Goal: Task Accomplishment & Management: Manage account settings

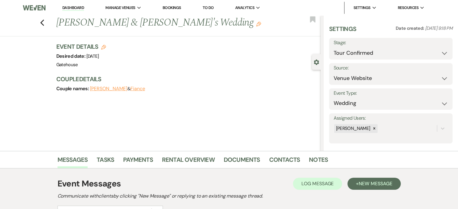
select select "4"
select select "5"
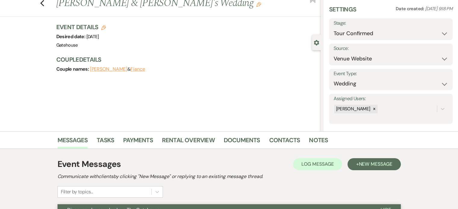
scroll to position [30, 0]
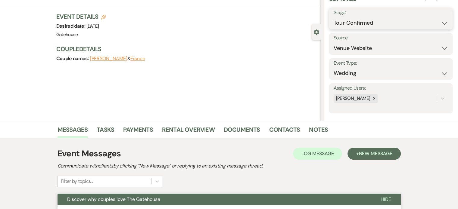
click at [438, 23] on select "Inquiry Follow Up Tour Requested Tour Confirmed Toured Proposal Sent Booked Lost" at bounding box center [391, 23] width 114 height 12
select select "5"
click at [334, 17] on select "Inquiry Follow Up Tour Requested Tour Confirmed Toured Proposal Sent Booked Lost" at bounding box center [391, 23] width 114 height 12
click at [441, 20] on button "Save" at bounding box center [440, 19] width 26 height 12
click at [320, 129] on link "Notes" at bounding box center [318, 131] width 19 height 13
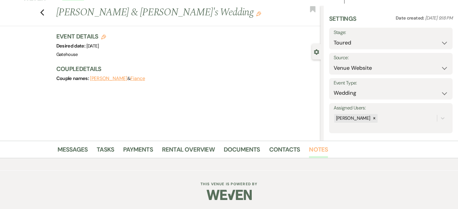
scroll to position [30, 0]
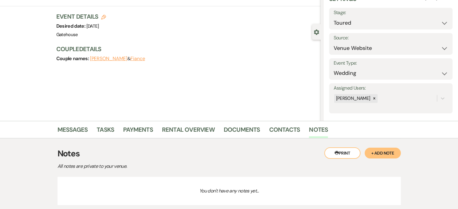
click at [384, 150] on button "+ Add Note" at bounding box center [383, 153] width 36 height 11
click at [83, 199] on p at bounding box center [229, 201] width 325 height 7
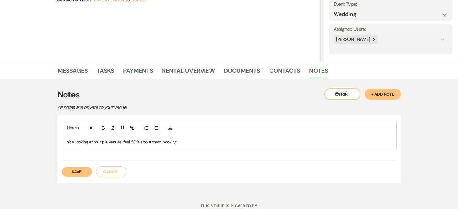
scroll to position [90, 0]
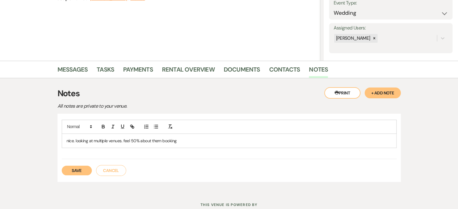
click at [80, 168] on button "Save" at bounding box center [77, 171] width 30 height 10
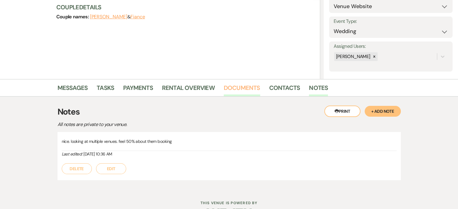
scroll to position [0, 0]
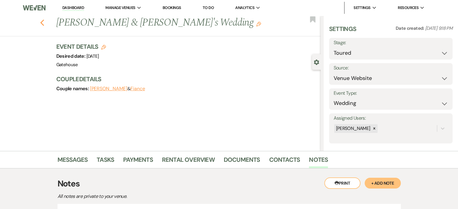
click at [45, 23] on icon "Previous" at bounding box center [42, 22] width 5 height 7
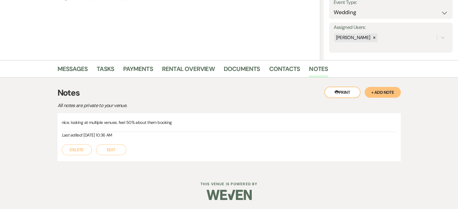
select select "4"
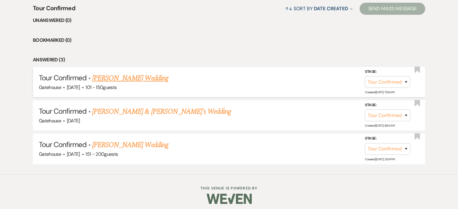
click at [134, 79] on link "[PERSON_NAME] Wedding" at bounding box center [130, 78] width 76 height 11
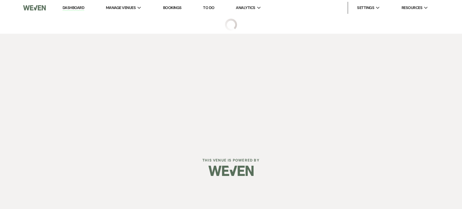
select select "4"
select select "2"
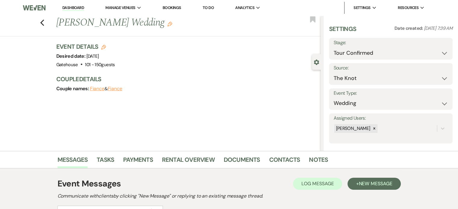
click at [104, 47] on icon "Edit" at bounding box center [103, 47] width 5 height 5
select select "669"
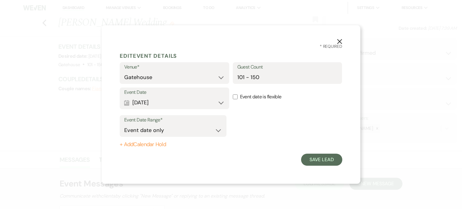
click at [337, 39] on use "button" at bounding box center [339, 41] width 5 height 5
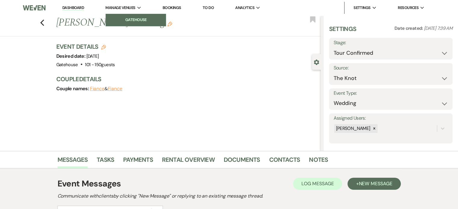
click at [132, 19] on li "Gatehouse" at bounding box center [136, 20] width 54 height 6
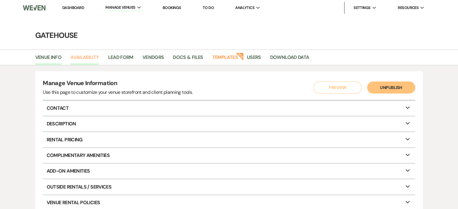
click at [89, 57] on link "Availability" at bounding box center [84, 59] width 28 height 11
select select "2"
select select "2026"
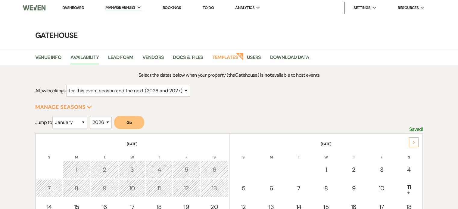
click at [415, 139] on div "Next" at bounding box center [414, 143] width 10 height 10
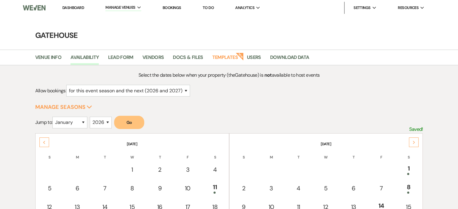
click at [415, 139] on div "Next" at bounding box center [414, 143] width 10 height 10
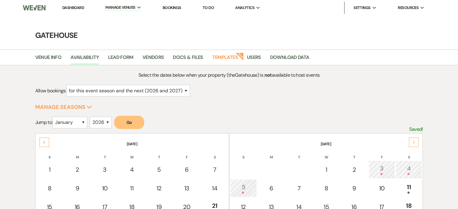
click at [415, 139] on div "Next" at bounding box center [414, 143] width 10 height 10
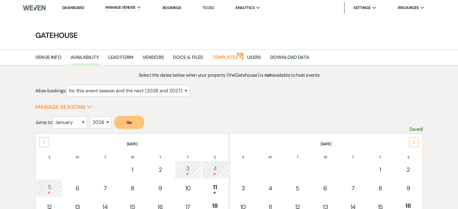
click at [415, 139] on div "Next" at bounding box center [414, 143] width 10 height 10
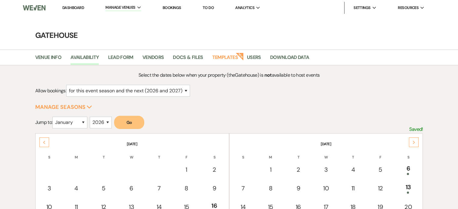
click at [415, 139] on div "Next" at bounding box center [414, 143] width 10 height 10
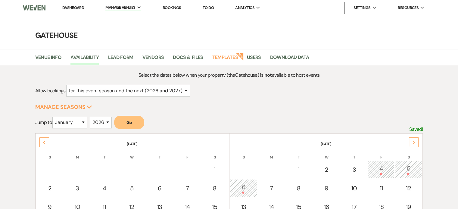
click at [415, 139] on div "Next" at bounding box center [414, 143] width 10 height 10
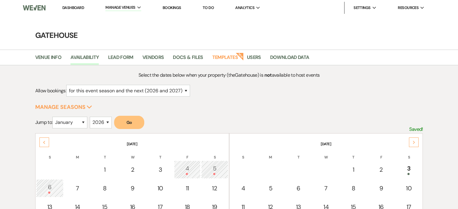
click at [78, 8] on link "Dashboard" at bounding box center [73, 7] width 22 height 5
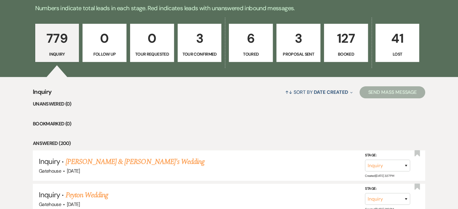
scroll to position [90, 0]
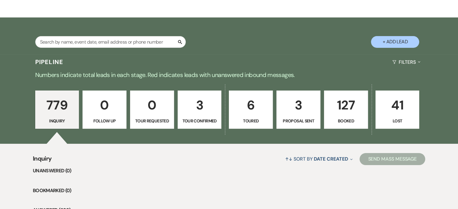
click at [247, 107] on p "6" at bounding box center [251, 105] width 36 height 20
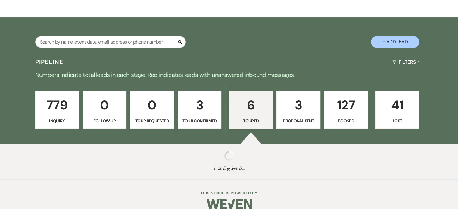
select select "5"
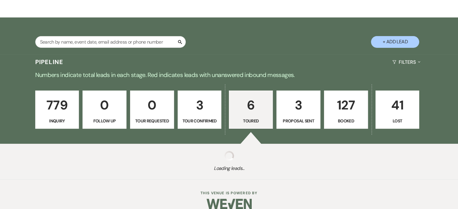
select select "5"
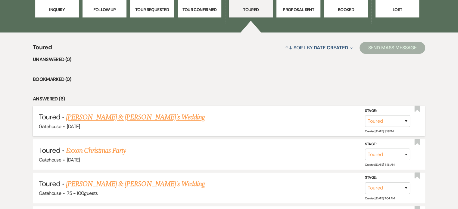
scroll to position [241, 0]
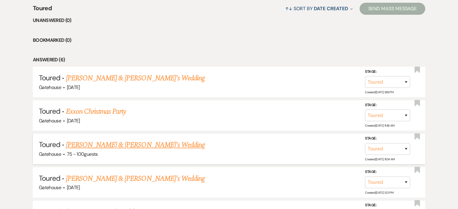
click at [137, 144] on link "[PERSON_NAME] & [PERSON_NAME]'s Wedding" at bounding box center [135, 145] width 139 height 11
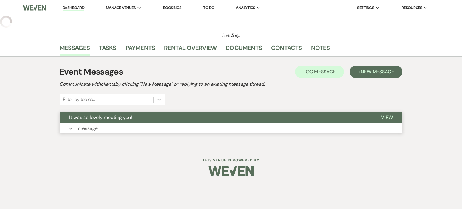
select select "5"
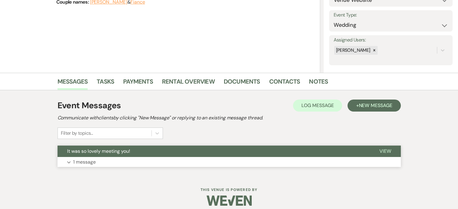
scroll to position [84, 0]
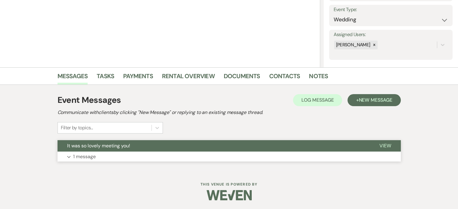
click at [84, 157] on p "1 message" at bounding box center [84, 157] width 23 height 8
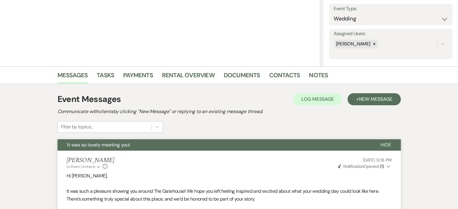
scroll to position [52, 0]
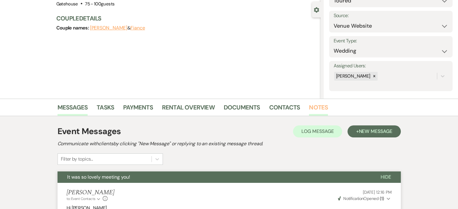
click at [321, 107] on link "Notes" at bounding box center [318, 109] width 19 height 13
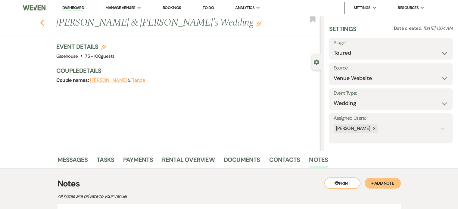
click at [44, 25] on icon "Previous" at bounding box center [42, 22] width 5 height 7
select select "5"
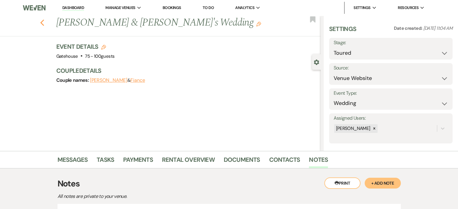
select select "5"
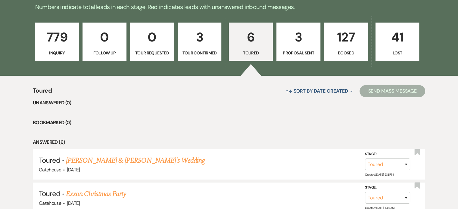
scroll to position [150, 0]
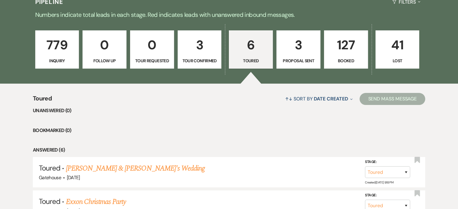
click at [185, 48] on p "3" at bounding box center [199, 45] width 36 height 20
select select "4"
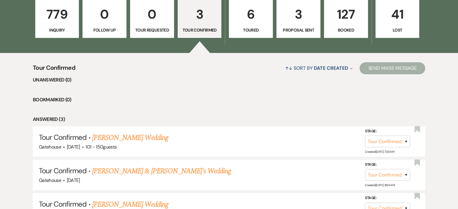
scroll to position [120, 0]
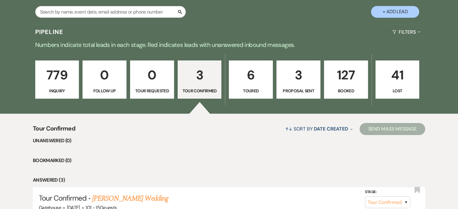
click at [57, 81] on p "779" at bounding box center [57, 75] width 36 height 20
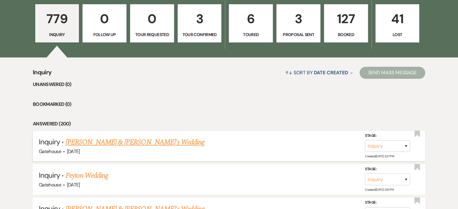
scroll to position [181, 0]
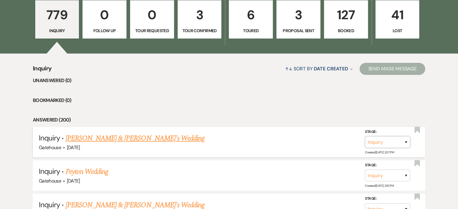
click at [406, 141] on select "Inquiry Follow Up Tour Requested Tour Confirmed Toured Proposal Sent Booked Lost" at bounding box center [387, 142] width 45 height 12
select select "4"
click at [365, 136] on select "Inquiry Follow Up Tour Requested Tour Confirmed Toured Proposal Sent Booked Lost" at bounding box center [387, 142] width 45 height 12
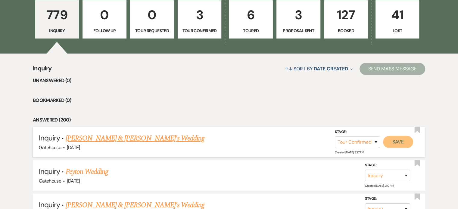
click at [392, 142] on button "Save" at bounding box center [398, 142] width 30 height 12
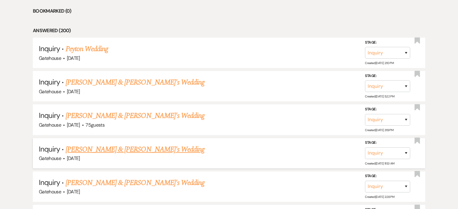
scroll to position [271, 0]
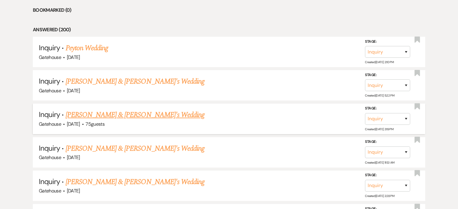
click at [107, 113] on link "[PERSON_NAME] & [PERSON_NAME]'s Wedding" at bounding box center [135, 115] width 139 height 11
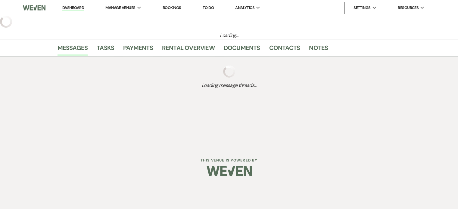
select select "8"
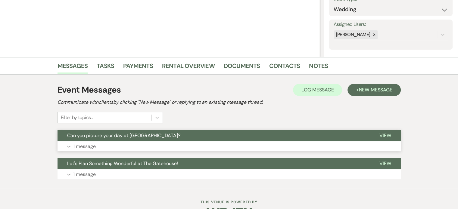
scroll to position [112, 0]
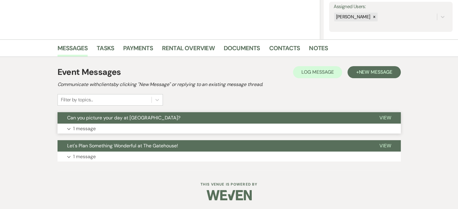
click at [87, 128] on p "1 message" at bounding box center [84, 129] width 23 height 8
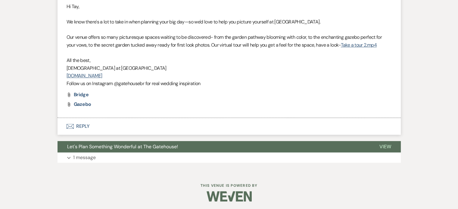
scroll to position [255, 0]
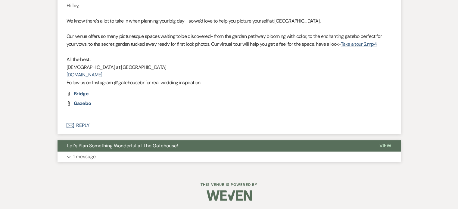
click at [92, 156] on p "1 message" at bounding box center [84, 157] width 23 height 8
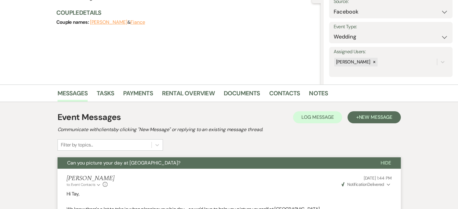
scroll to position [7, 0]
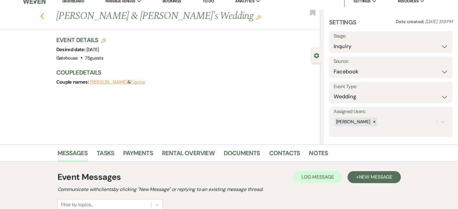
click at [44, 15] on use "button" at bounding box center [42, 16] width 4 height 7
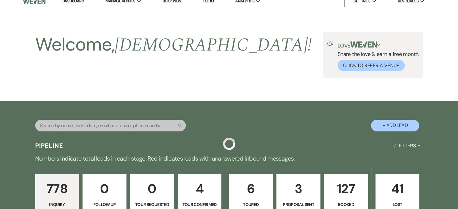
scroll to position [271, 0]
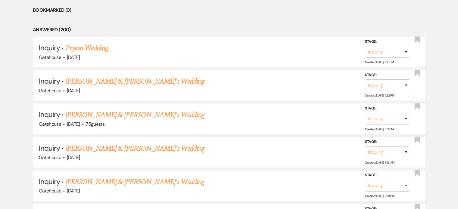
drag, startPoint x: 134, startPoint y: 79, endPoint x: 155, endPoint y: 89, distance: 23.6
click at [134, 79] on link "[PERSON_NAME] & [PERSON_NAME]'s Wedding" at bounding box center [135, 81] width 139 height 11
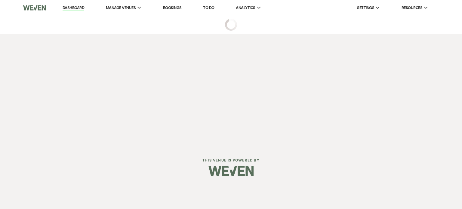
select select "3"
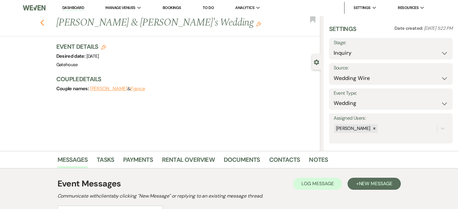
click at [45, 23] on icon "Previous" at bounding box center [42, 22] width 5 height 7
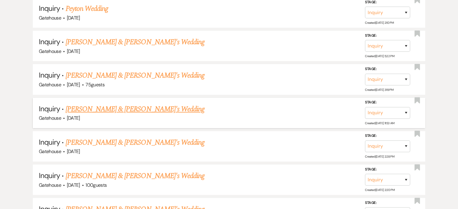
scroll to position [331, 0]
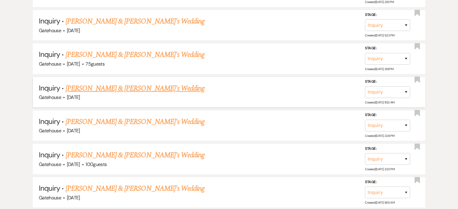
click at [120, 87] on link "[PERSON_NAME] & [PERSON_NAME]'s Wedding" at bounding box center [135, 88] width 139 height 11
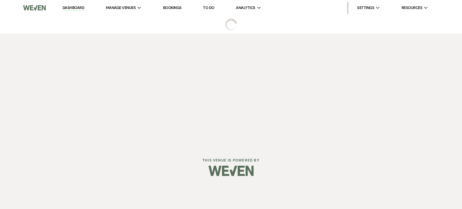
select select "6"
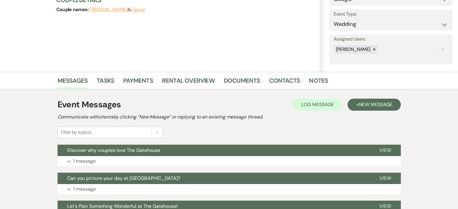
scroll to position [90, 0]
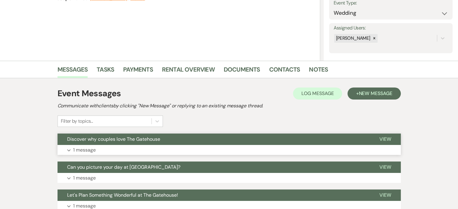
click at [88, 150] on p "1 message" at bounding box center [84, 150] width 23 height 8
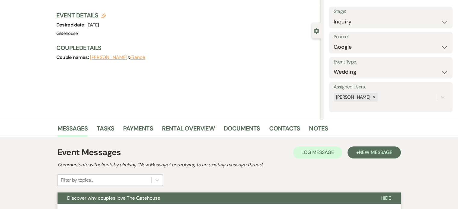
scroll to position [0, 0]
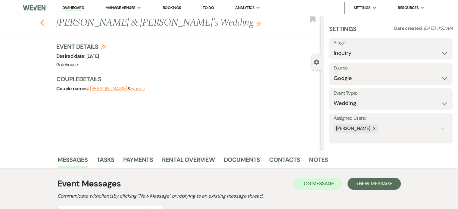
click at [45, 22] on icon "Previous" at bounding box center [42, 22] width 5 height 7
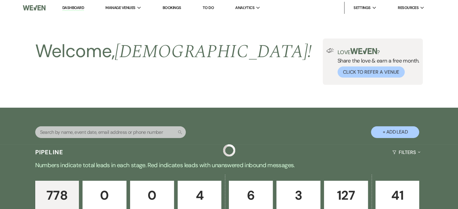
scroll to position [331, 0]
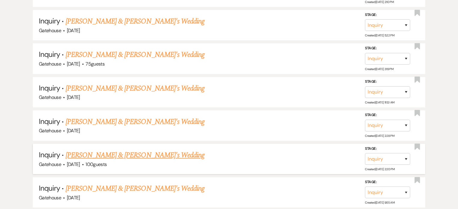
click at [132, 154] on link "[PERSON_NAME] & [PERSON_NAME]'s Wedding" at bounding box center [135, 155] width 139 height 11
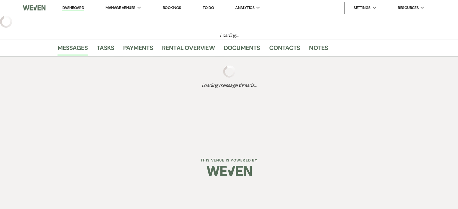
select select "5"
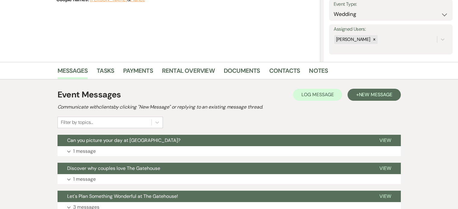
scroll to position [90, 0]
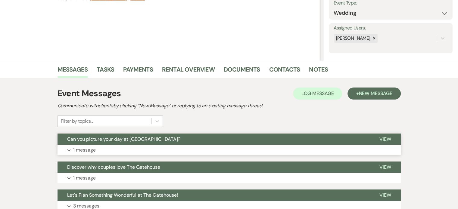
click at [82, 149] on p "1 message" at bounding box center [84, 150] width 23 height 8
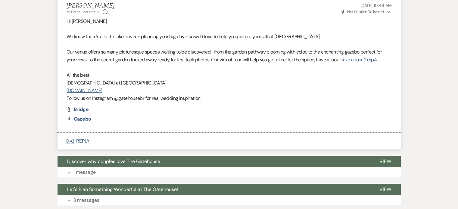
scroll to position [241, 0]
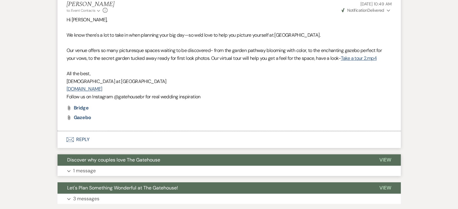
click at [83, 170] on p "1 message" at bounding box center [84, 171] width 23 height 8
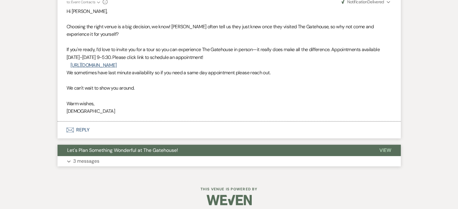
scroll to position [421, 0]
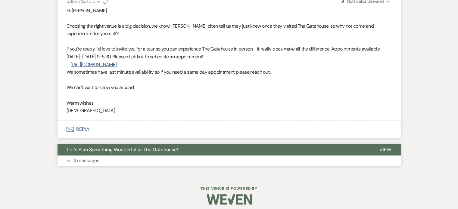
click at [83, 159] on p "3 messages" at bounding box center [86, 161] width 26 height 8
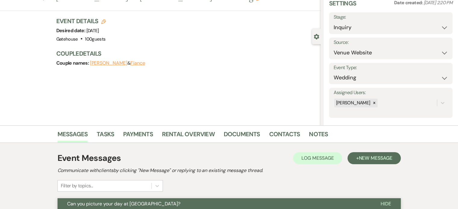
scroll to position [0, 0]
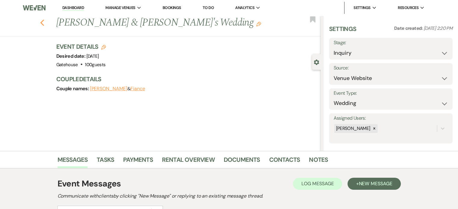
click at [44, 24] on use "button" at bounding box center [42, 23] width 4 height 7
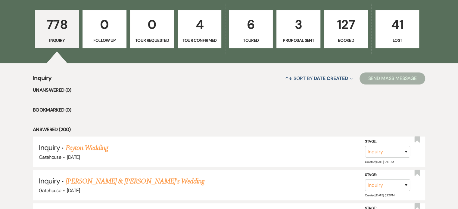
scroll to position [181, 0]
